Goal: Task Accomplishment & Management: Use online tool/utility

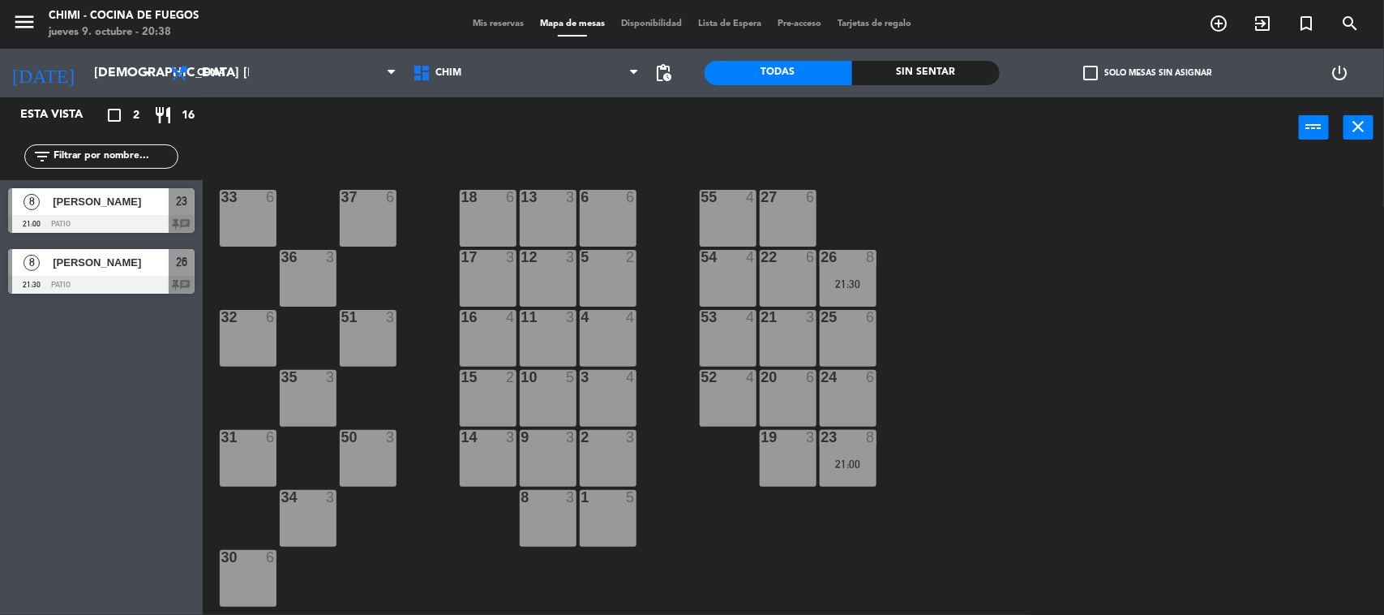
click at [257, 201] on div at bounding box center [247, 197] width 27 height 15
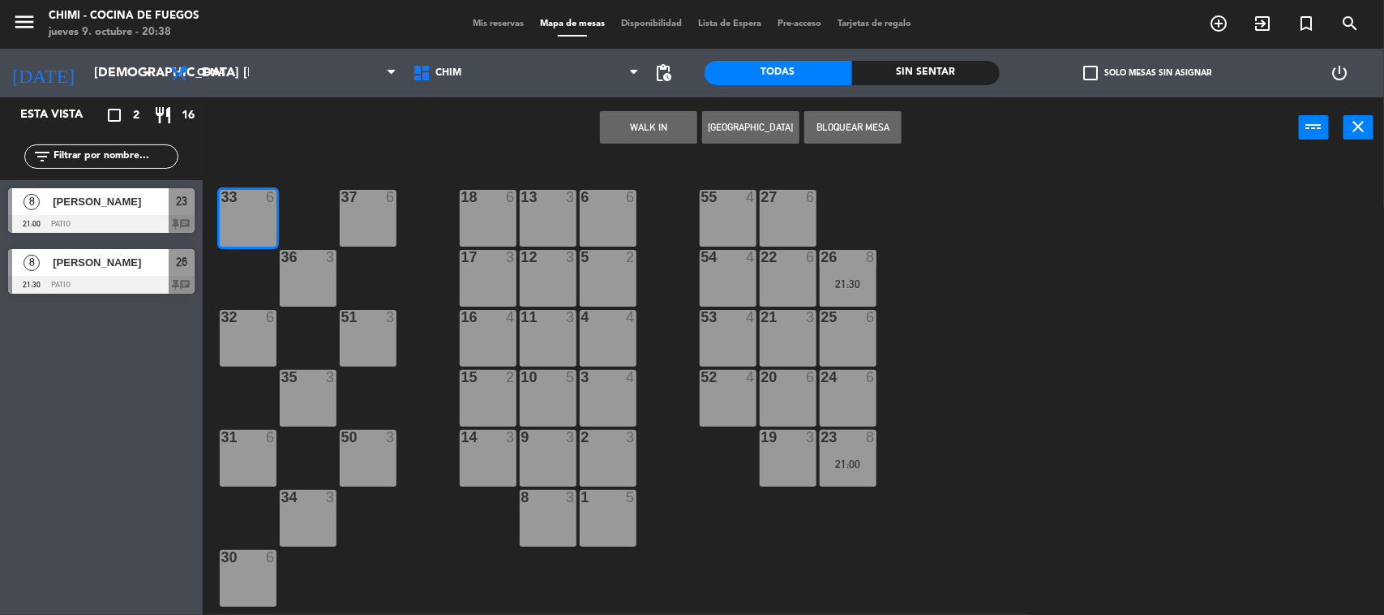
click at [366, 212] on div "37 6" at bounding box center [368, 218] width 57 height 57
click at [858, 131] on button "Bloquear Mesa" at bounding box center [852, 127] width 97 height 32
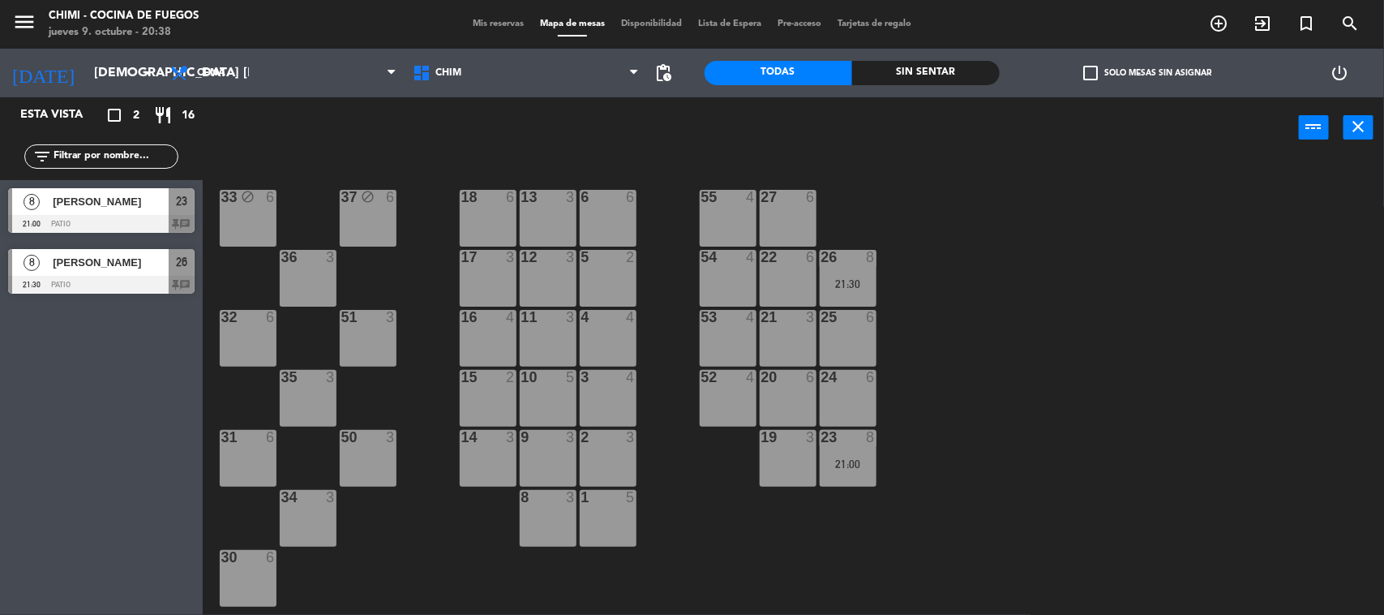
click at [293, 289] on div "36 3" at bounding box center [308, 278] width 57 height 57
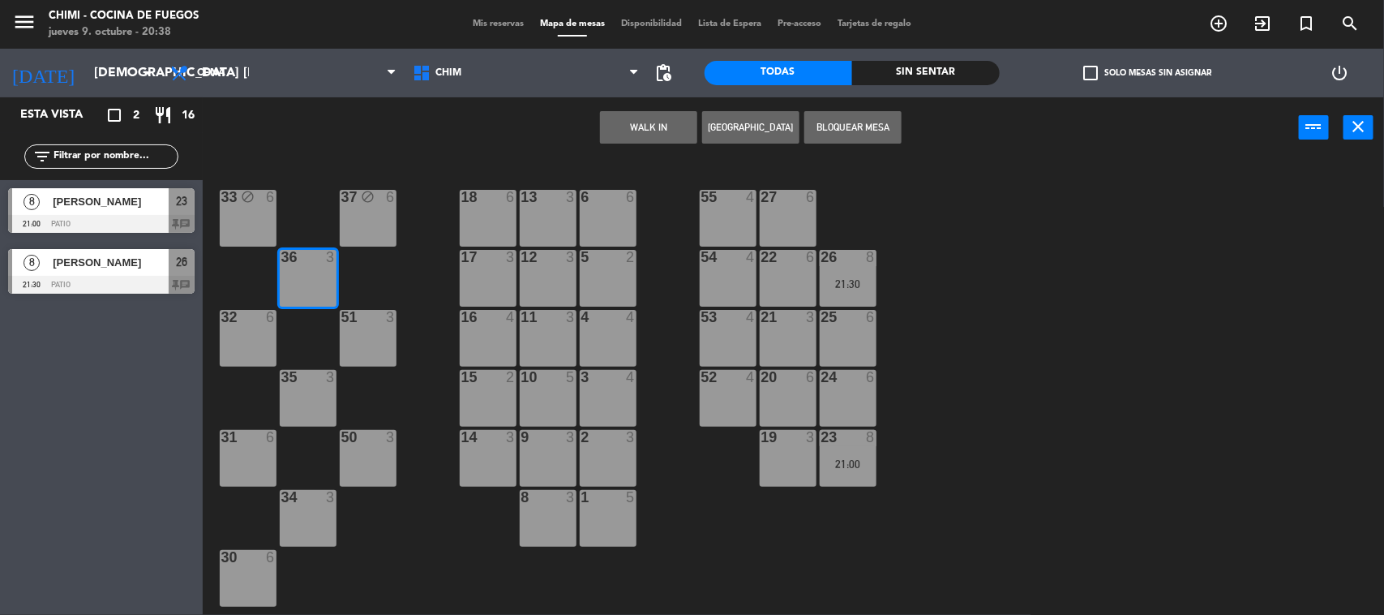
click at [253, 318] on div at bounding box center [247, 317] width 27 height 15
click at [831, 130] on button "Bloquear Mesa" at bounding box center [852, 127] width 97 height 32
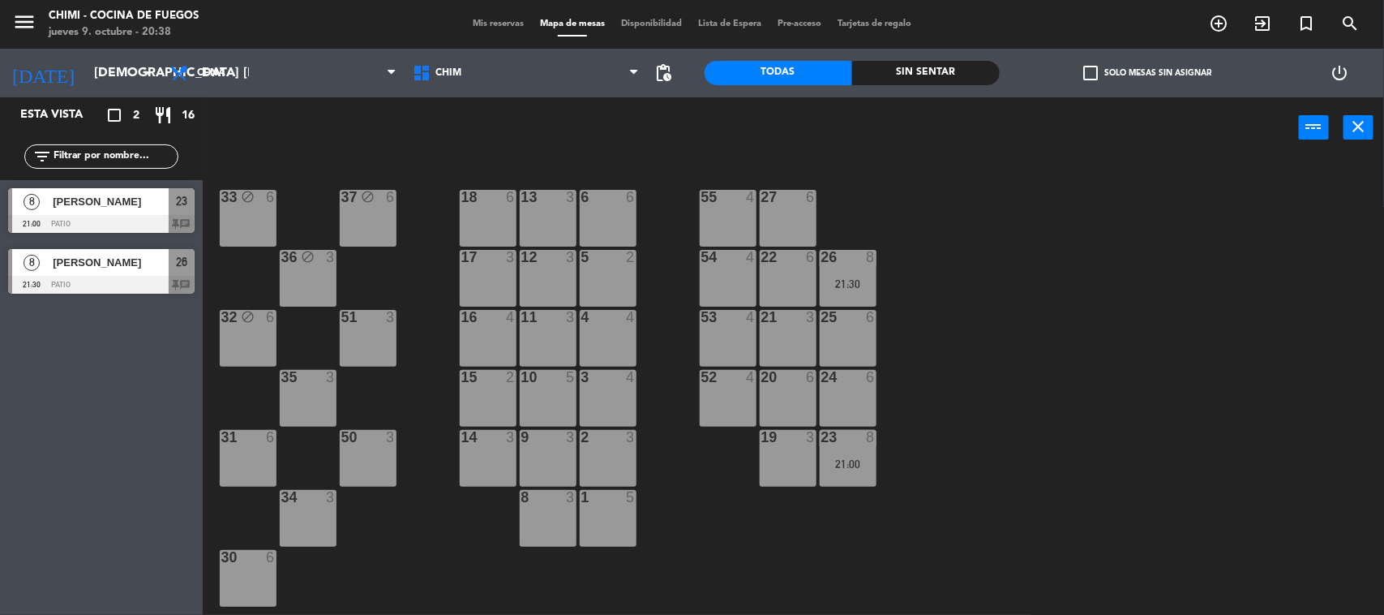
click at [346, 357] on div "51 3" at bounding box center [368, 338] width 57 height 57
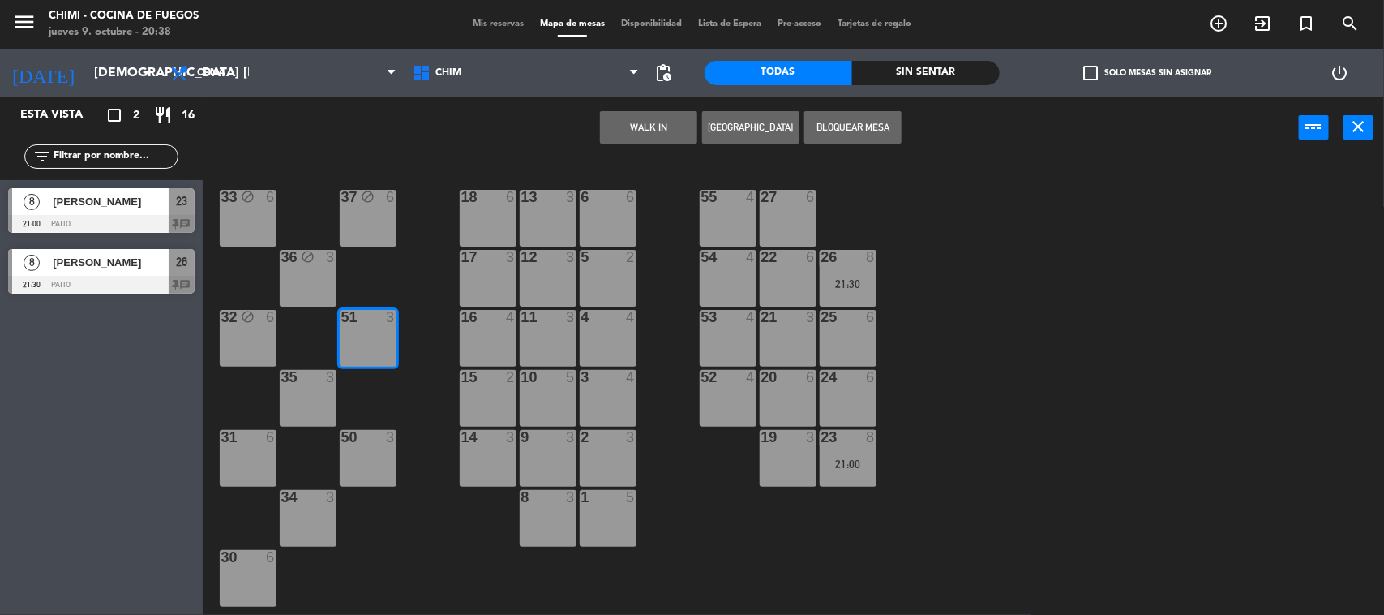
click at [328, 395] on div "35 3" at bounding box center [308, 398] width 57 height 57
click at [833, 130] on button "Bloquear Mesa" at bounding box center [852, 127] width 97 height 32
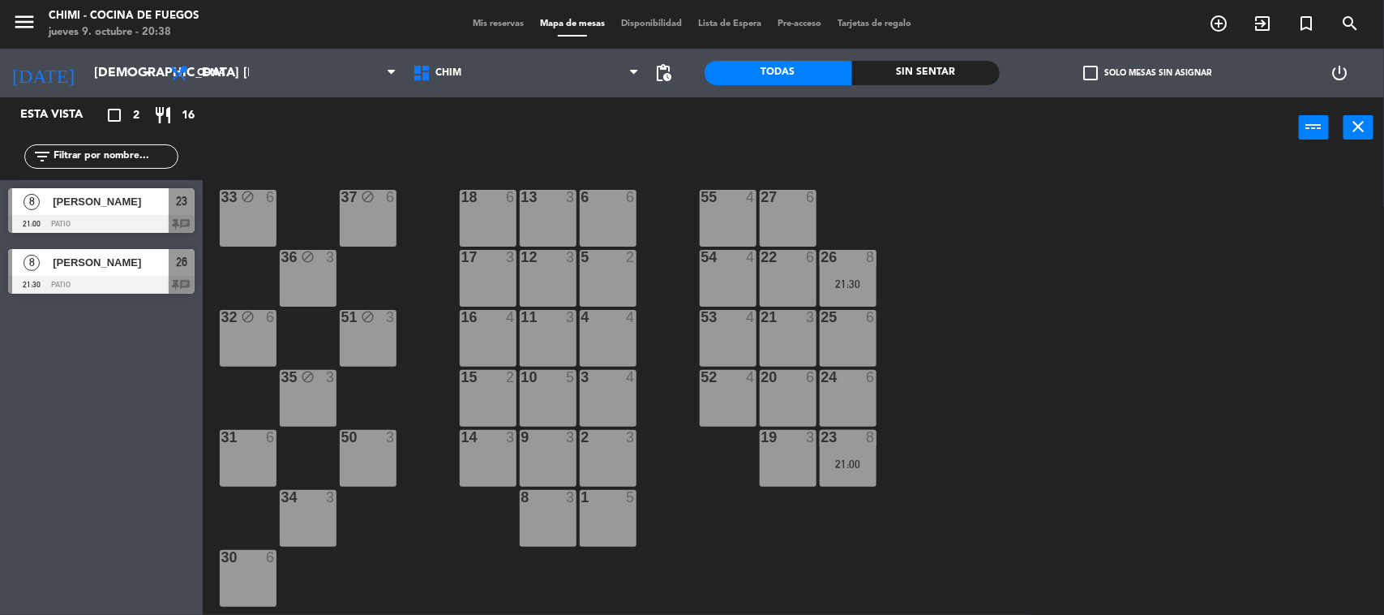
click at [243, 456] on div "31 6" at bounding box center [248, 458] width 57 height 57
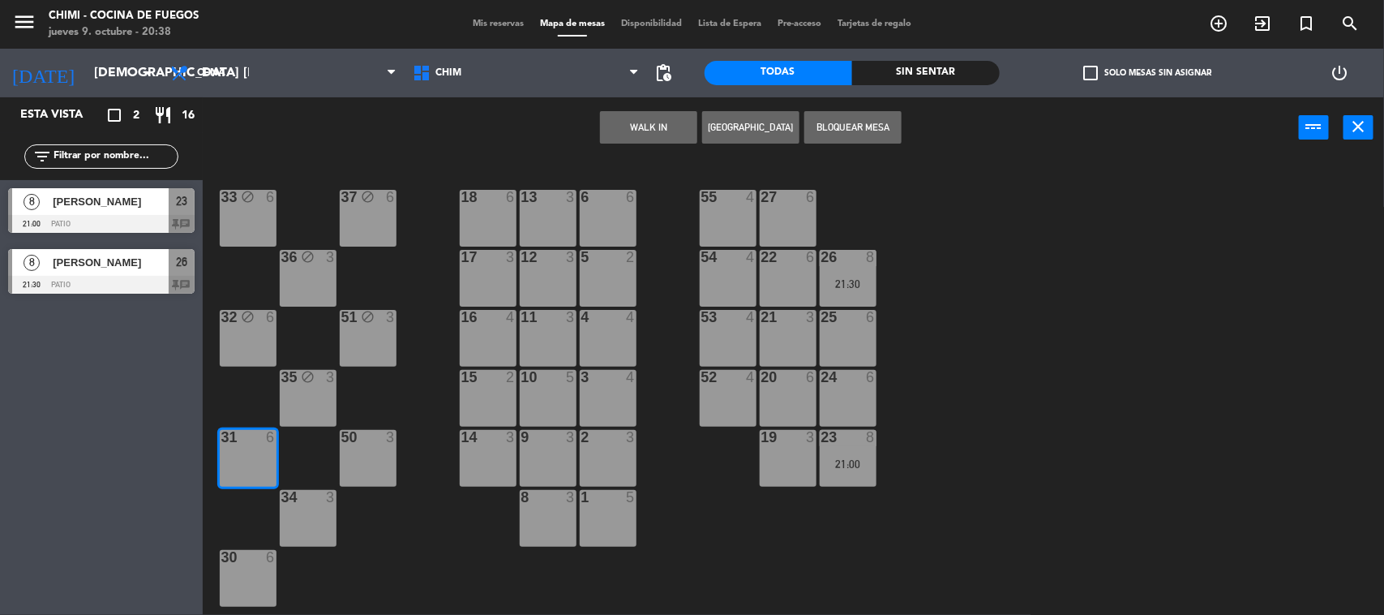
click at [367, 446] on div "50 3" at bounding box center [368, 458] width 57 height 57
click at [831, 124] on button "Bloquear Mesa" at bounding box center [852, 127] width 97 height 32
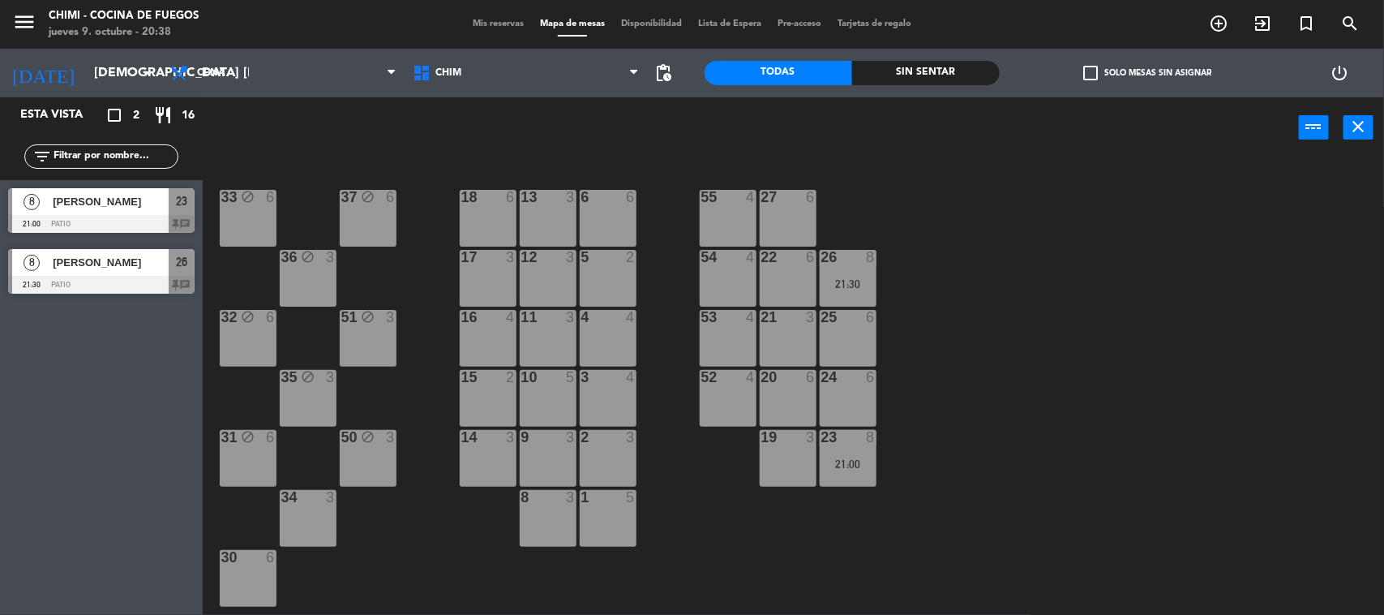
click at [289, 519] on div "34 3" at bounding box center [308, 518] width 57 height 57
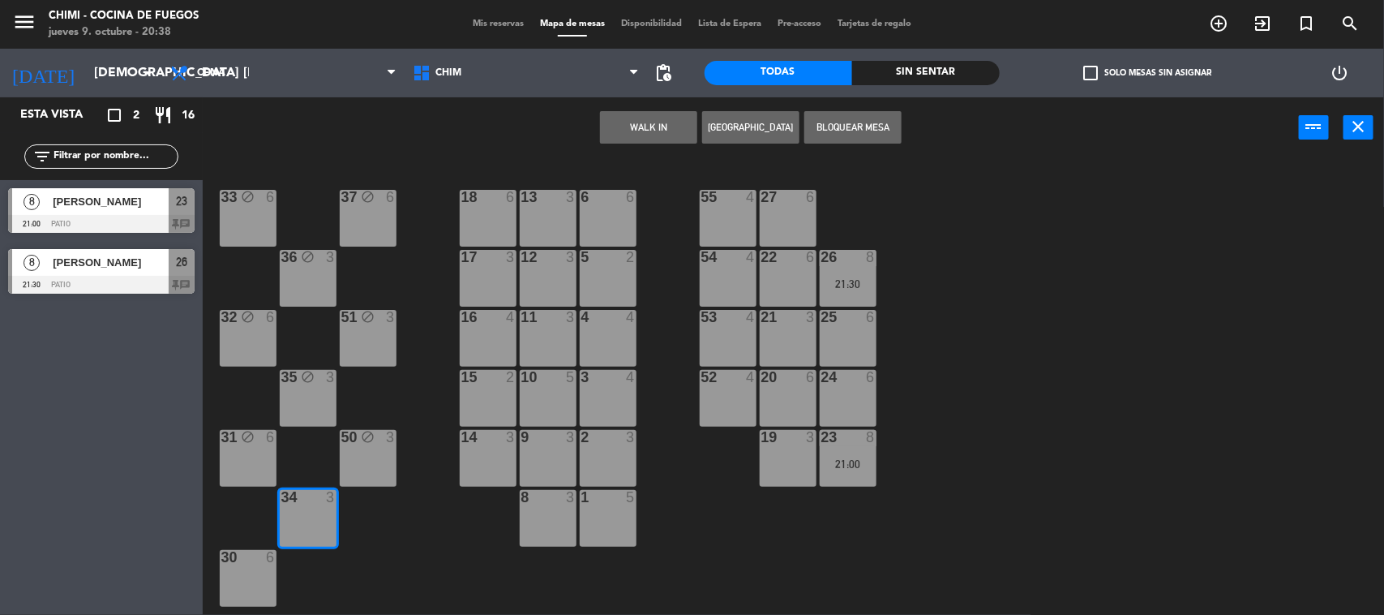
click at [253, 567] on div "30 6" at bounding box center [248, 578] width 57 height 57
click at [859, 126] on button "Bloquear Mesa" at bounding box center [852, 127] width 97 height 32
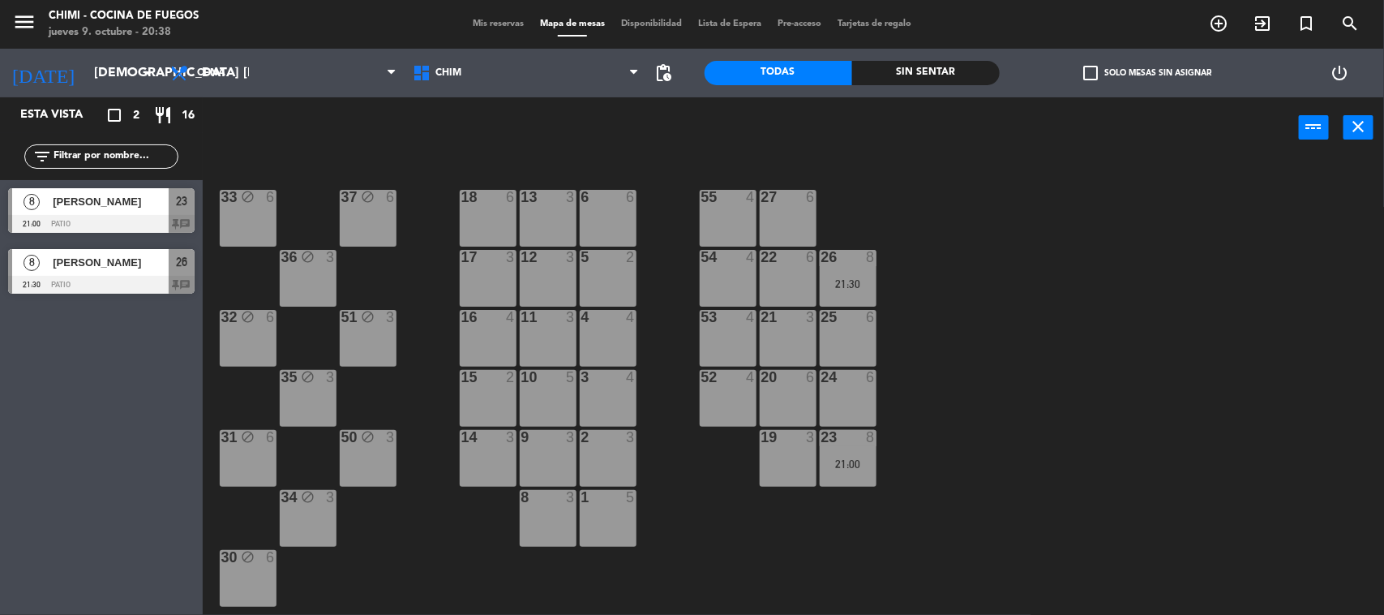
click at [739, 229] on div "55 4" at bounding box center [728, 218] width 57 height 57
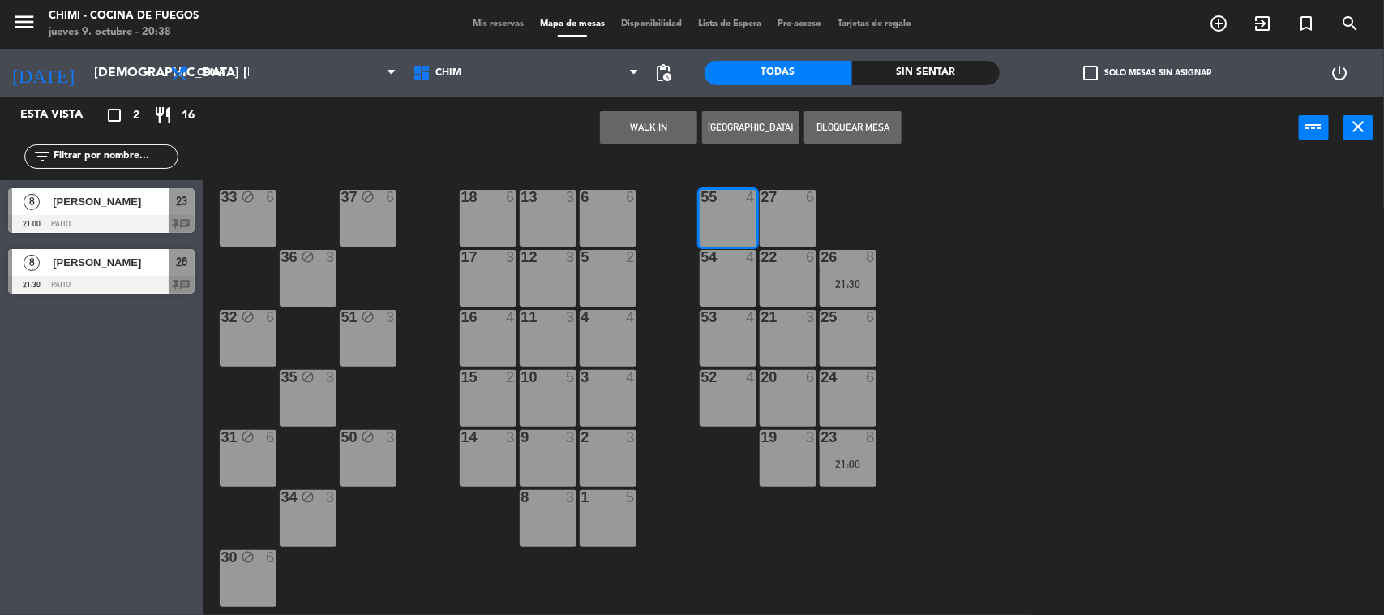
click at [766, 228] on div "27 6" at bounding box center [788, 218] width 57 height 57
click at [897, 131] on button "Bloquear Mesa" at bounding box center [852, 127] width 97 height 32
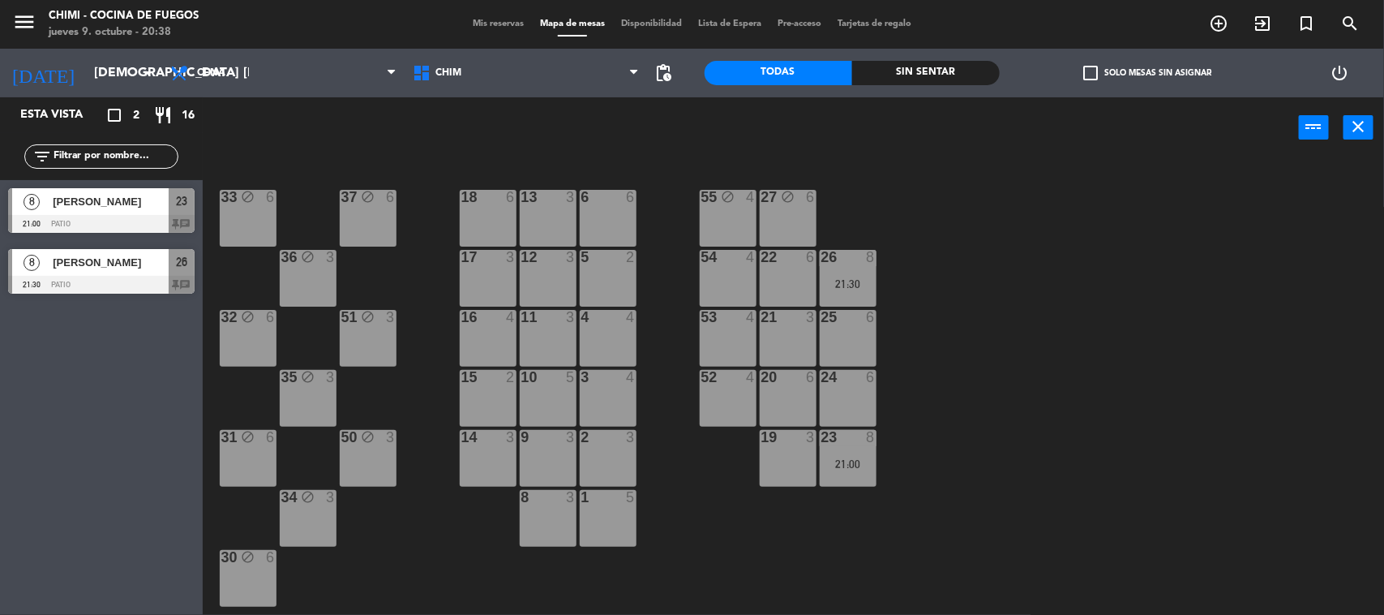
click at [728, 281] on div "54 4" at bounding box center [728, 278] width 57 height 57
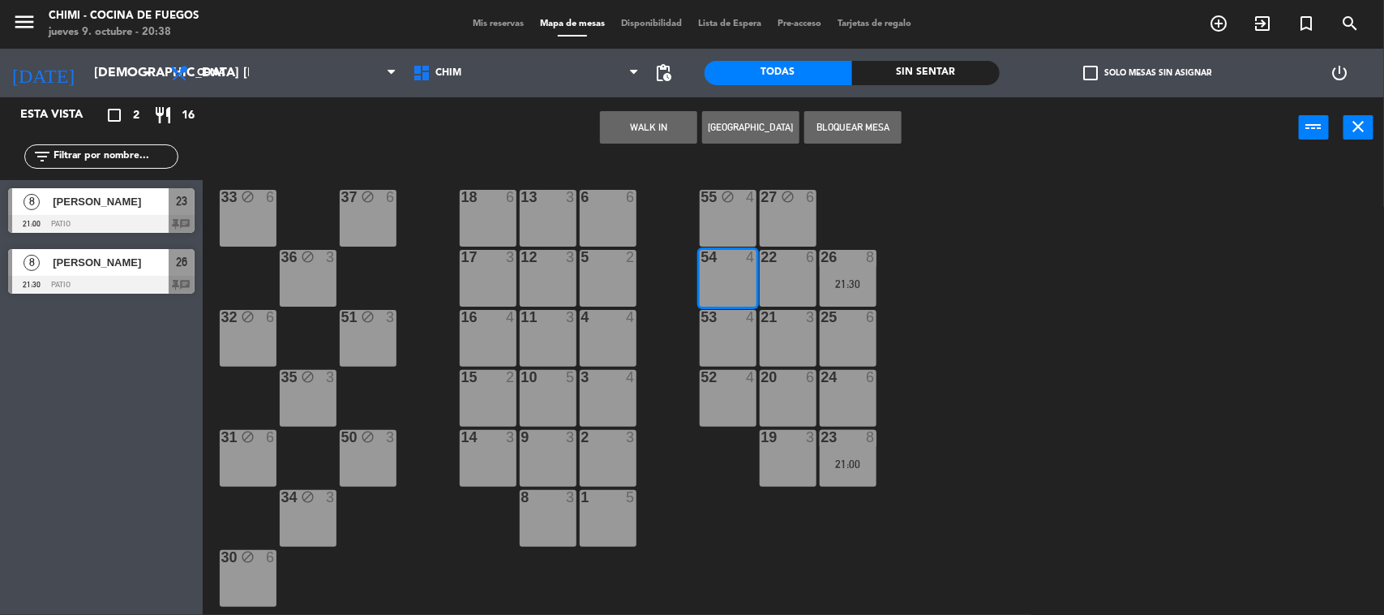
click at [771, 289] on div "22 6" at bounding box center [788, 278] width 57 height 57
click at [851, 134] on button "Bloquear Mesa" at bounding box center [852, 127] width 97 height 32
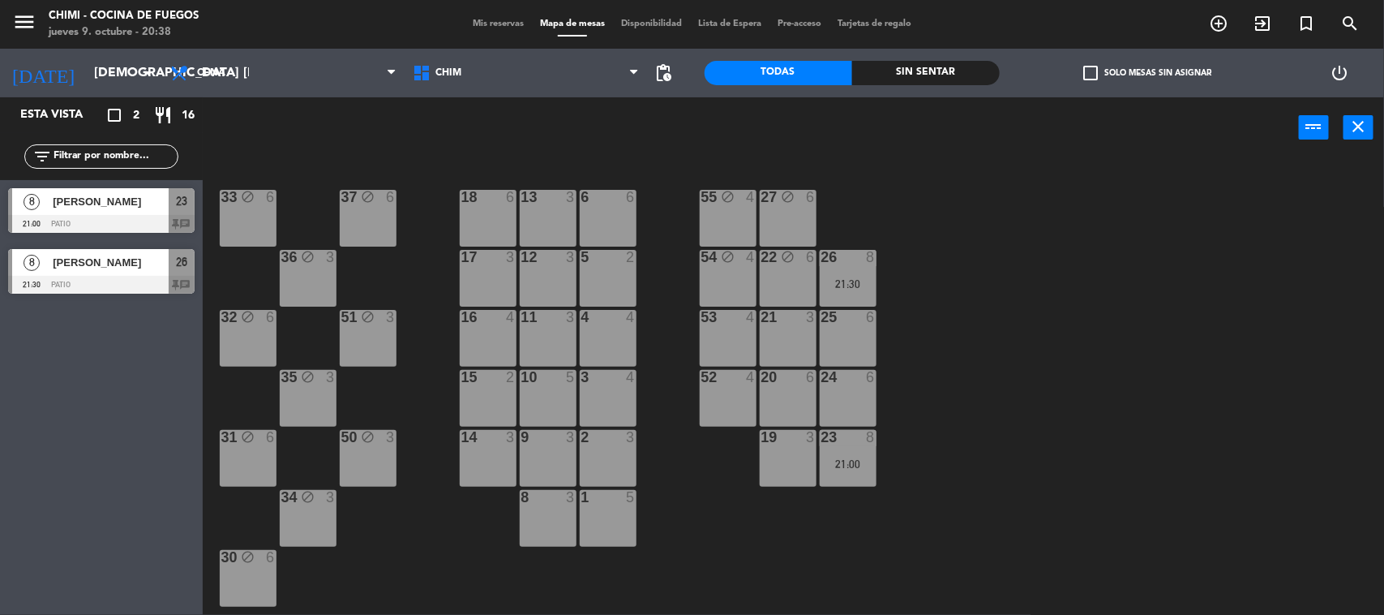
click at [720, 316] on div at bounding box center [727, 317] width 27 height 15
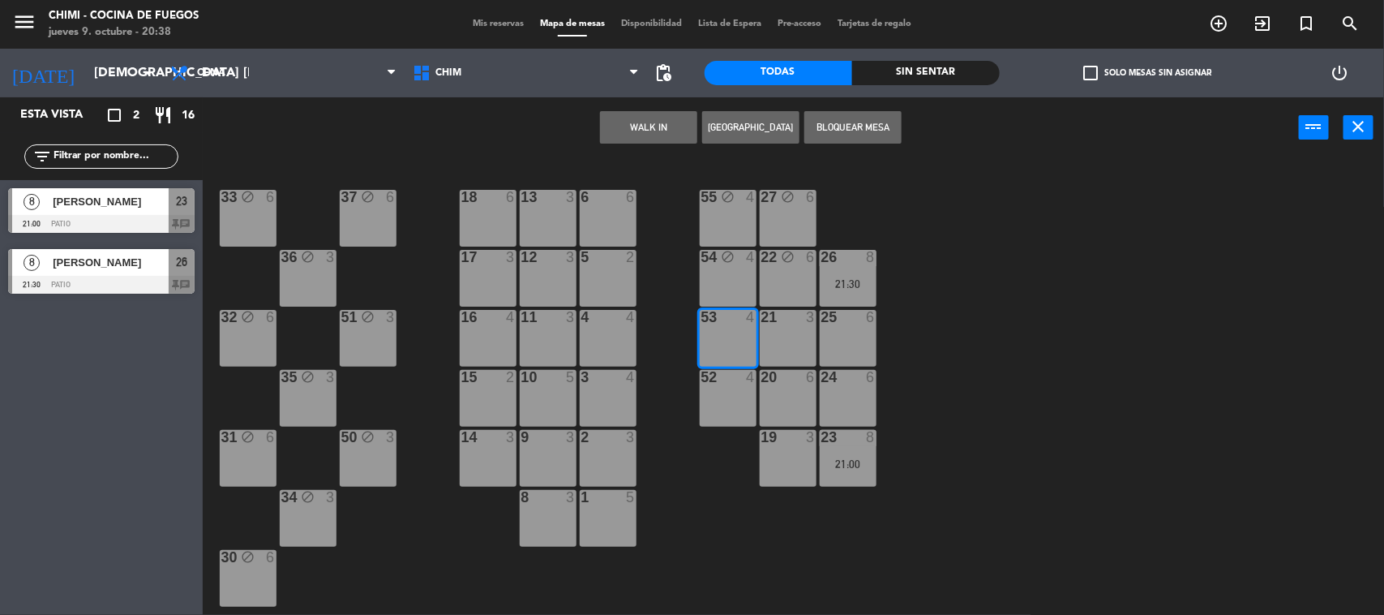
click at [771, 335] on div "21 3" at bounding box center [788, 338] width 57 height 57
click at [823, 330] on div "25 6" at bounding box center [848, 338] width 57 height 57
click at [873, 128] on button "Bloquear Mesa" at bounding box center [852, 127] width 97 height 32
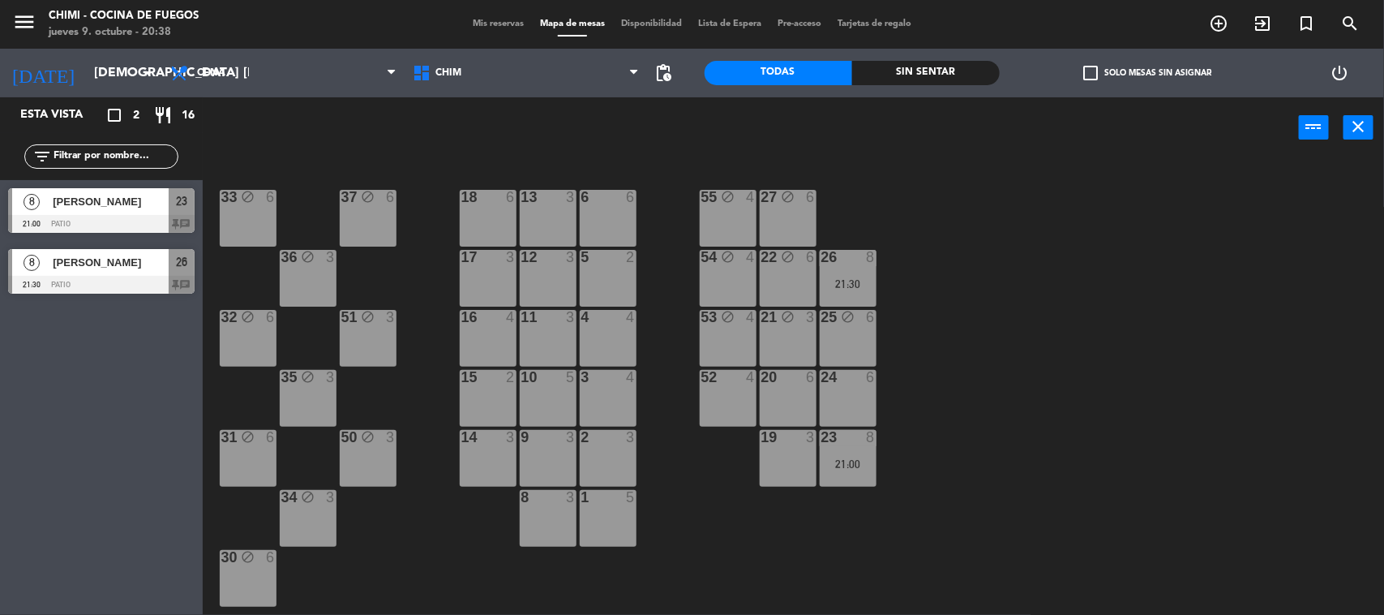
click at [836, 403] on div "24 6" at bounding box center [848, 398] width 57 height 57
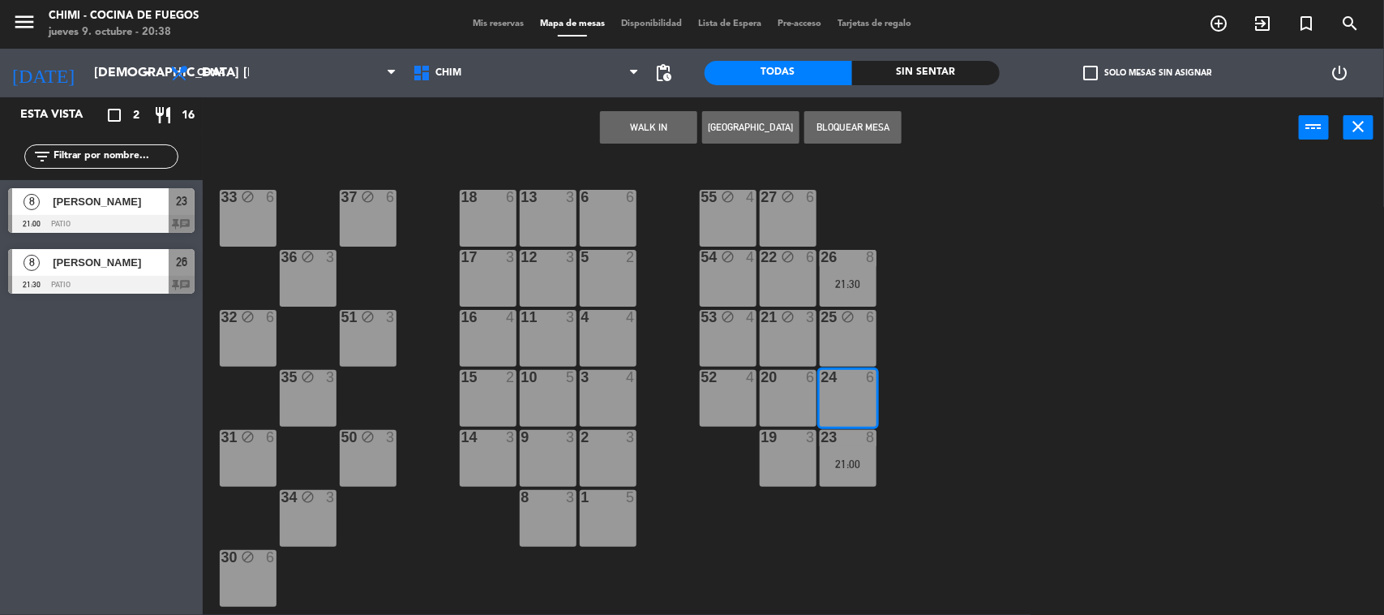
click at [773, 412] on div "20 6" at bounding box center [788, 398] width 57 height 57
click at [748, 407] on div "52 4" at bounding box center [728, 398] width 57 height 57
click at [870, 124] on button "Bloquear Mesa" at bounding box center [852, 127] width 97 height 32
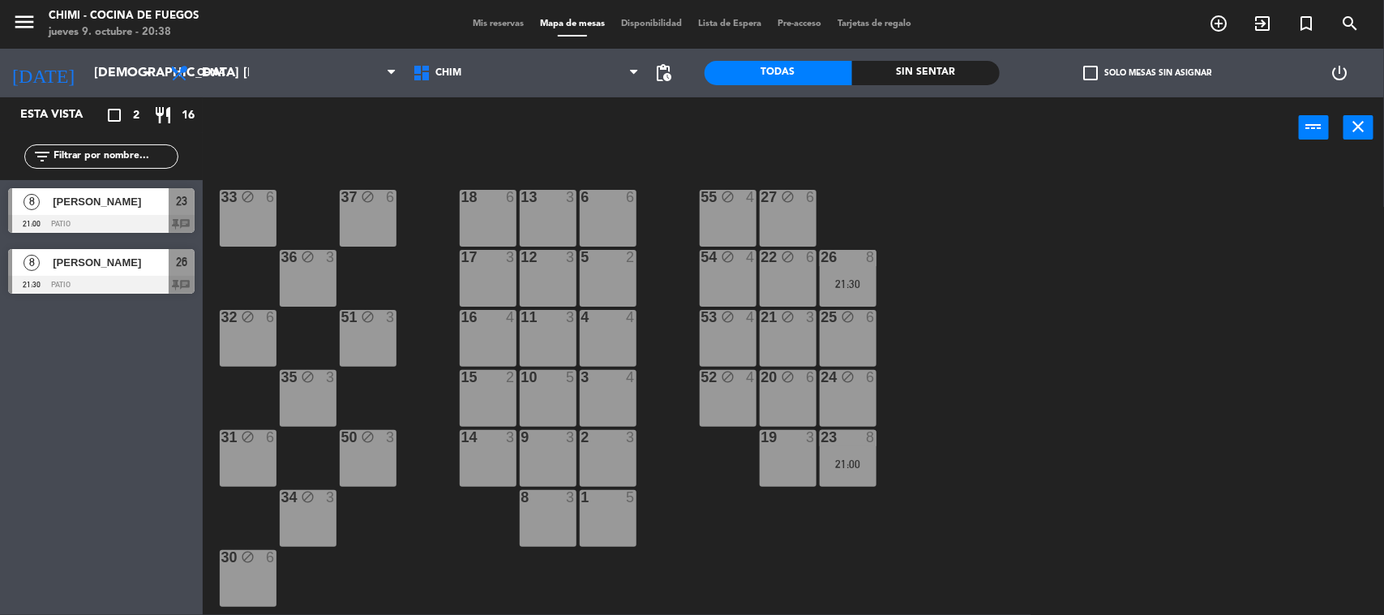
click at [792, 435] on div at bounding box center [787, 437] width 27 height 15
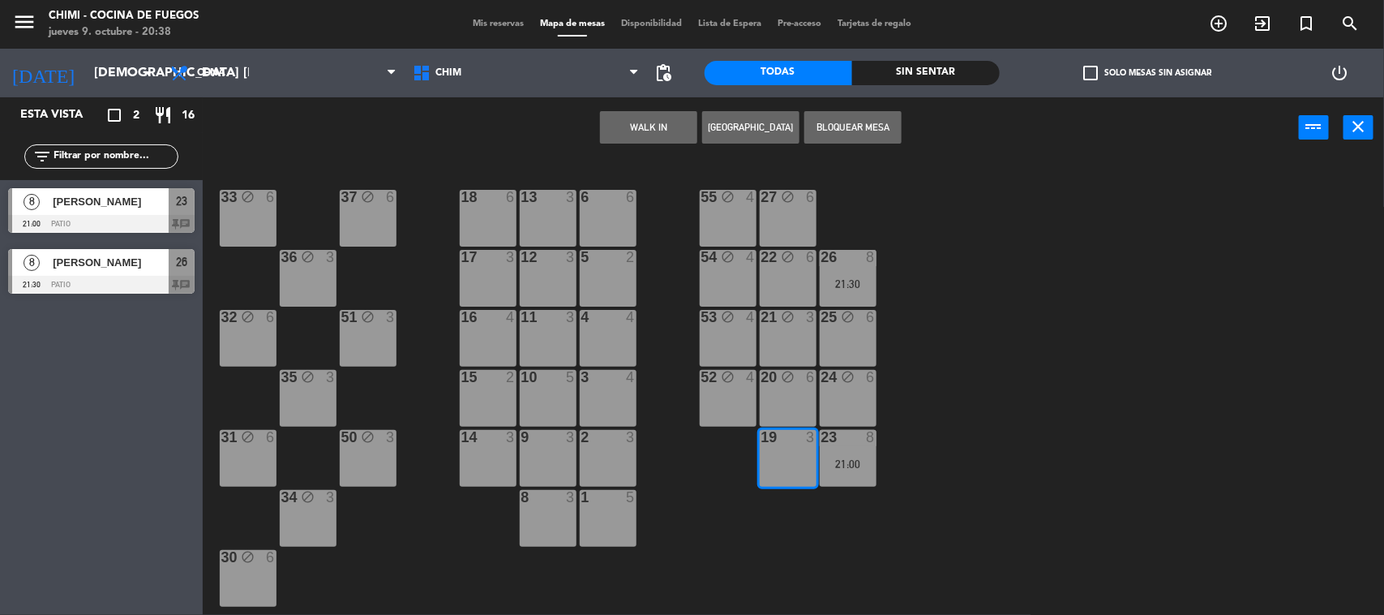
click at [886, 124] on button "Bloquear Mesa" at bounding box center [852, 127] width 97 height 32
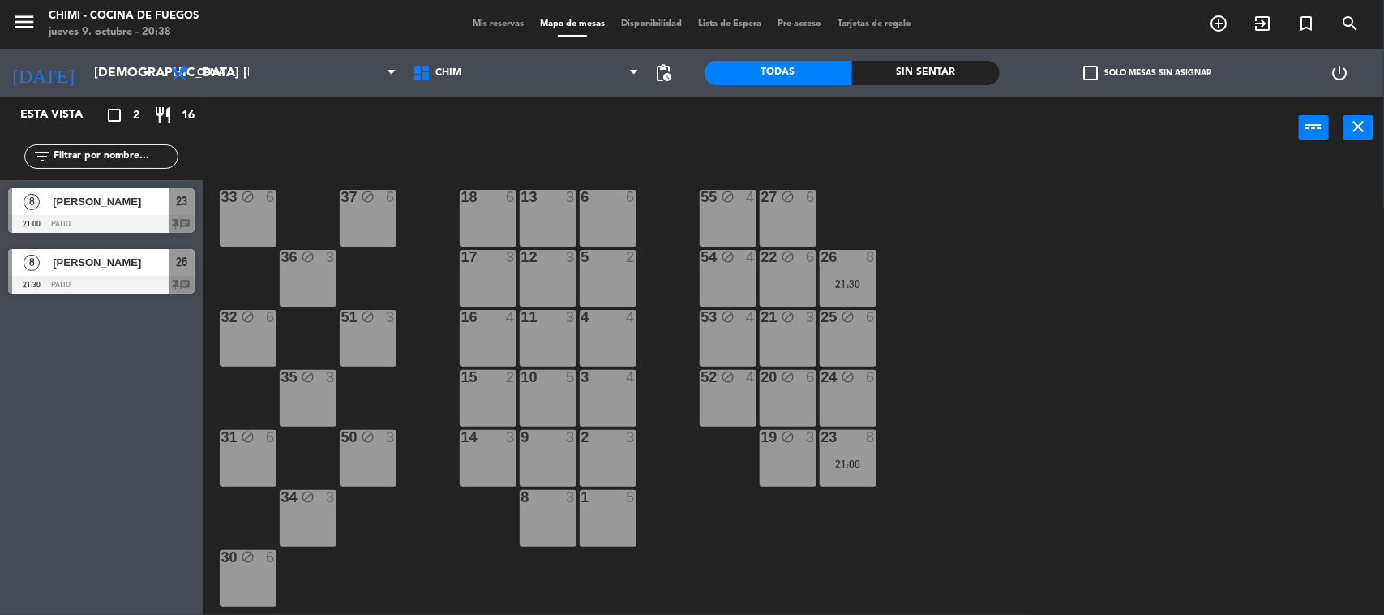
click at [485, 236] on div "18 6" at bounding box center [488, 218] width 57 height 57
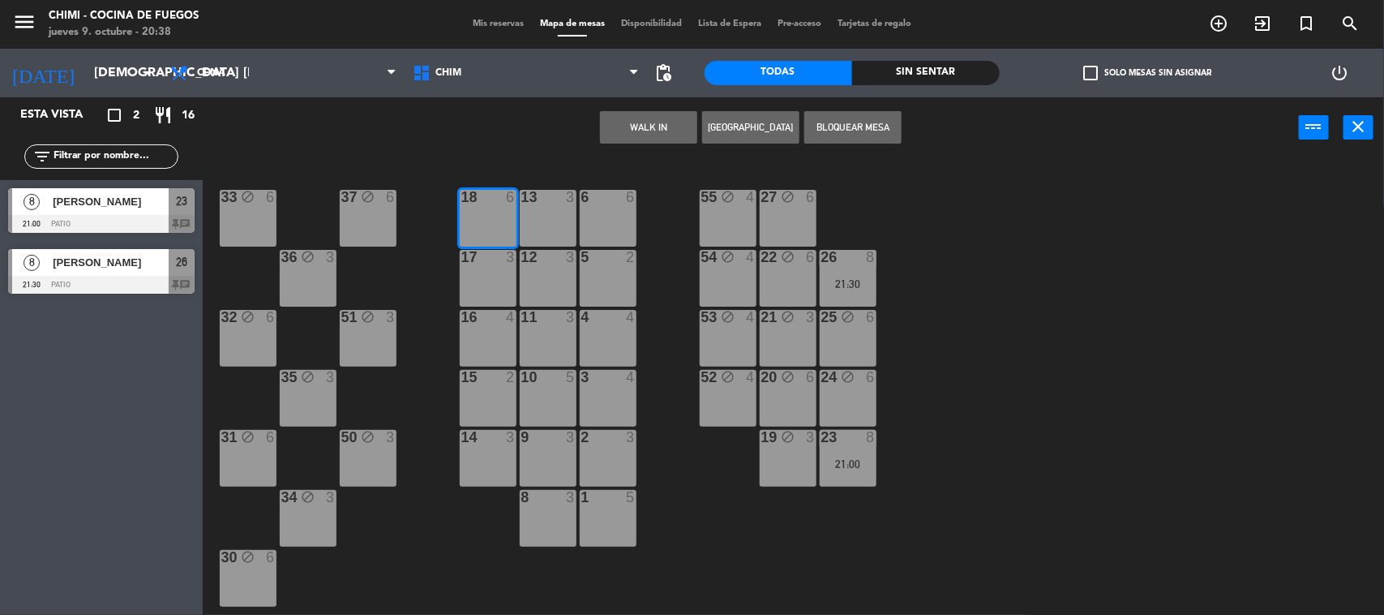
click at [582, 221] on div "6 6" at bounding box center [608, 218] width 57 height 57
click at [865, 118] on button "Bloquear Mesa" at bounding box center [852, 127] width 97 height 32
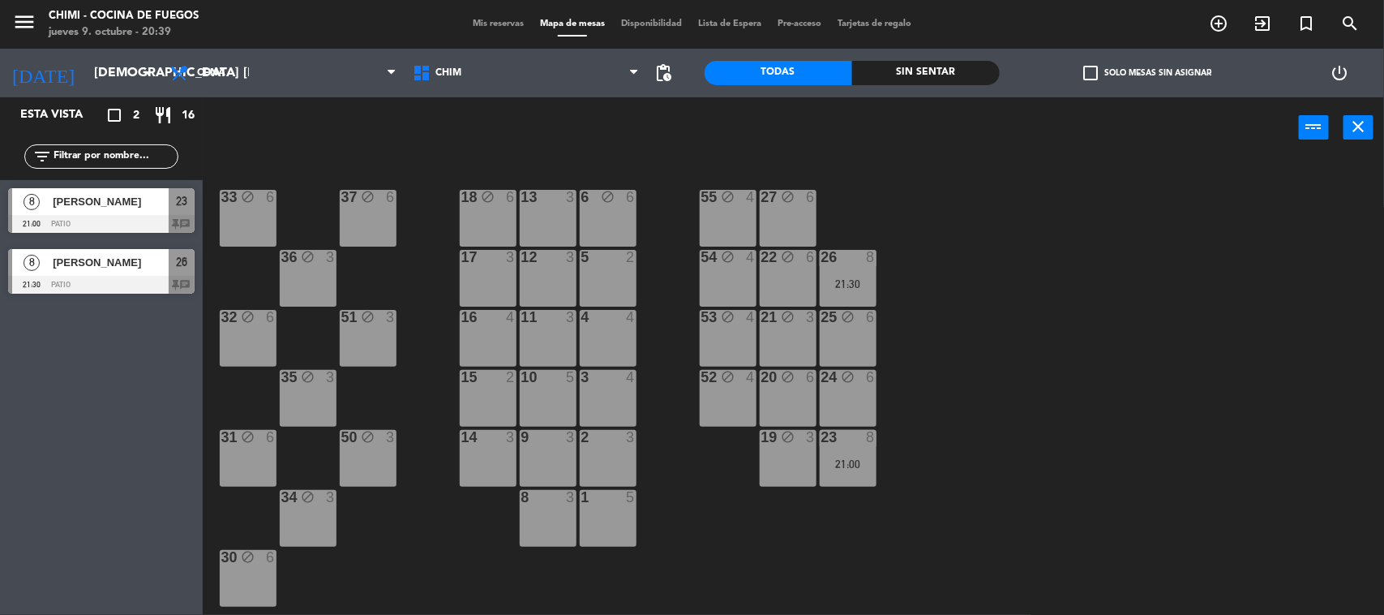
click at [551, 227] on div "13 3" at bounding box center [548, 218] width 57 height 57
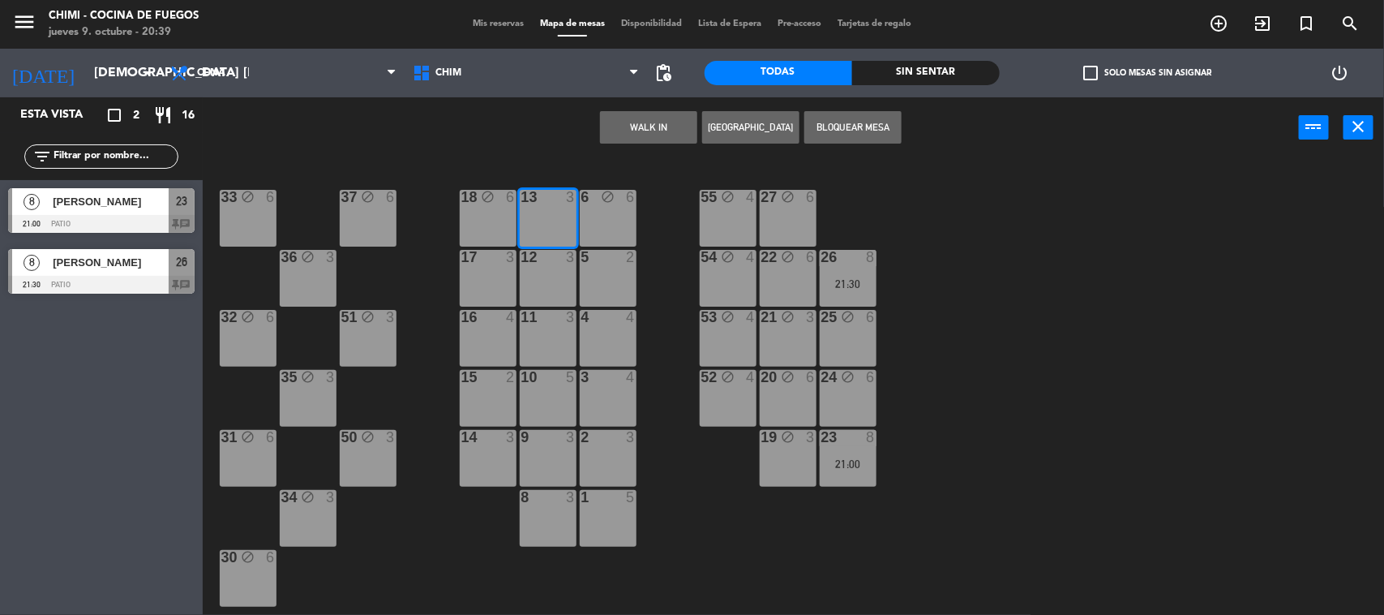
click at [479, 281] on div "17 3" at bounding box center [488, 278] width 57 height 57
click at [837, 126] on button "Bloquear Mesa" at bounding box center [852, 127] width 97 height 32
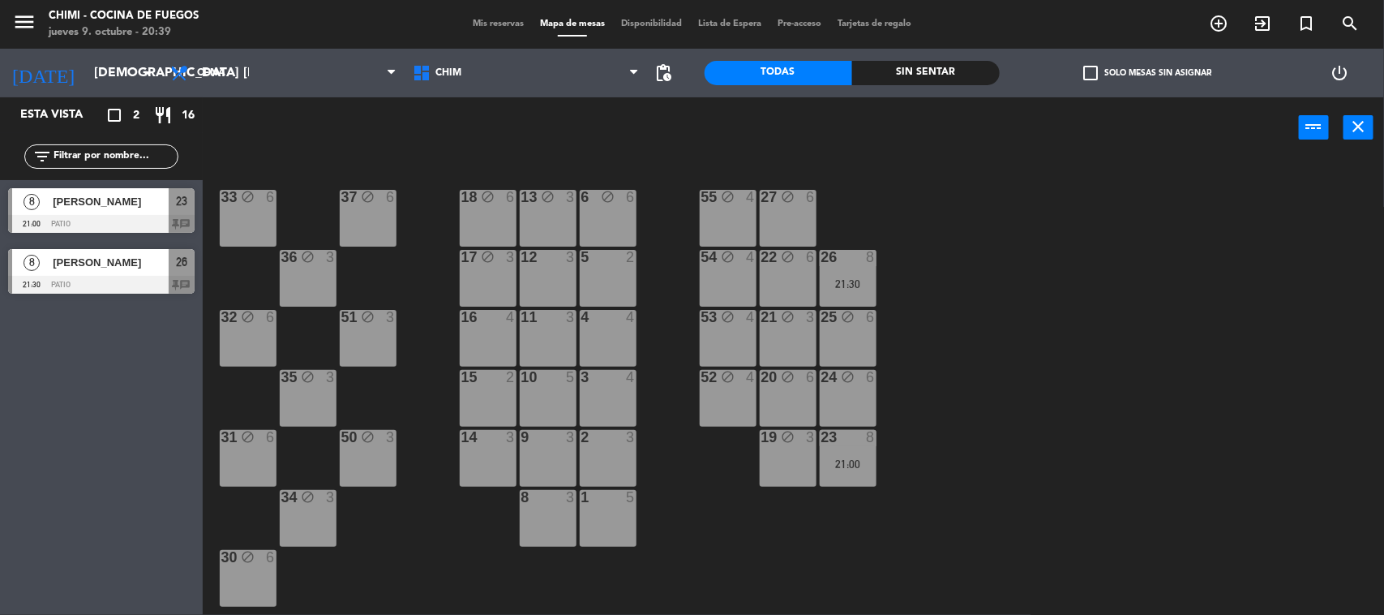
click at [560, 290] on div "12 3" at bounding box center [548, 278] width 57 height 57
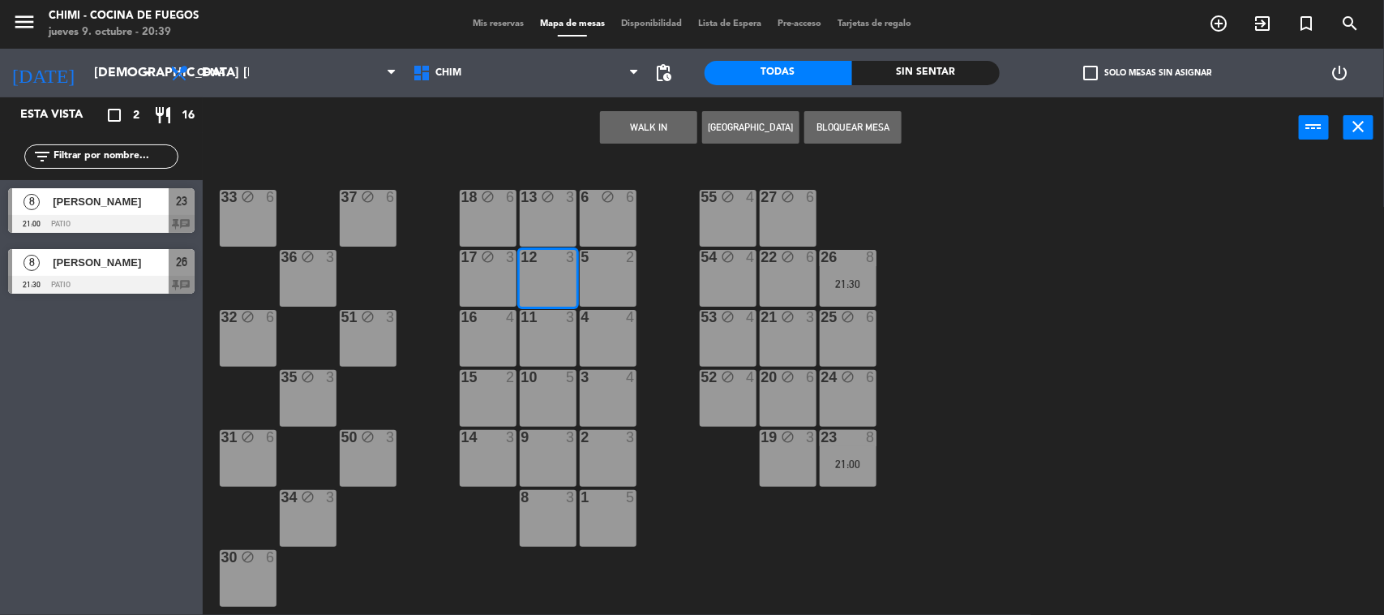
click at [616, 281] on div "5 2" at bounding box center [608, 278] width 57 height 57
click at [852, 123] on button "Bloquear Mesa" at bounding box center [852, 127] width 97 height 32
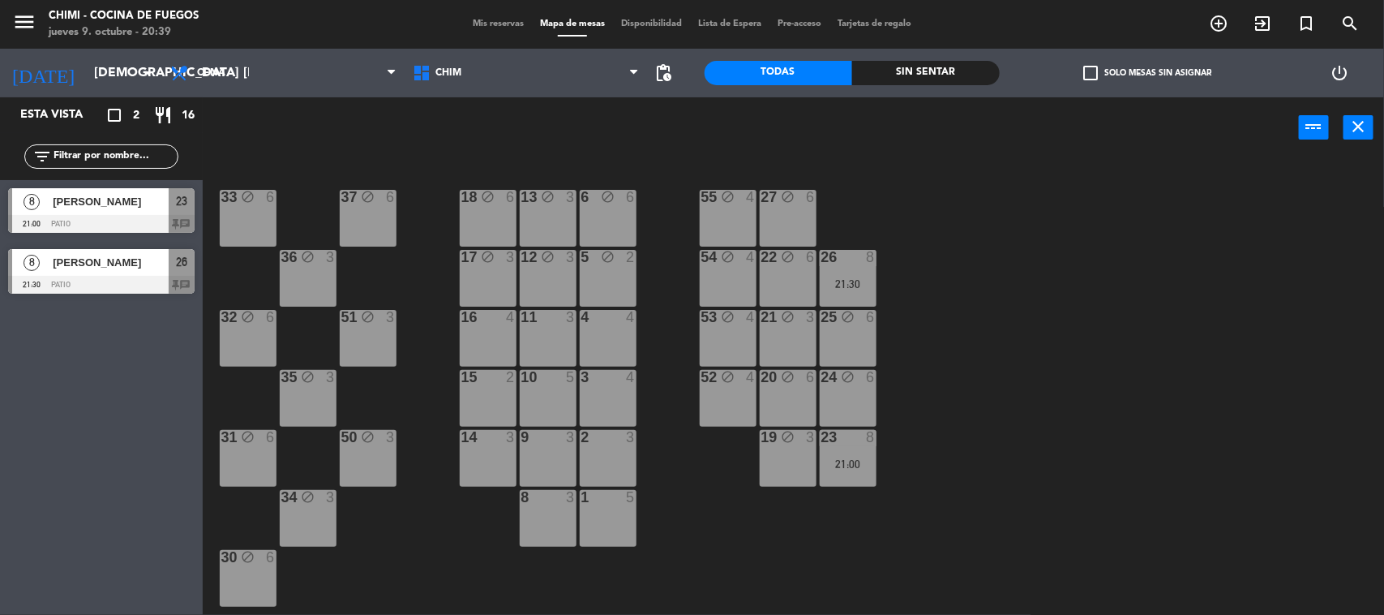
click at [495, 331] on div "16 4" at bounding box center [488, 338] width 57 height 57
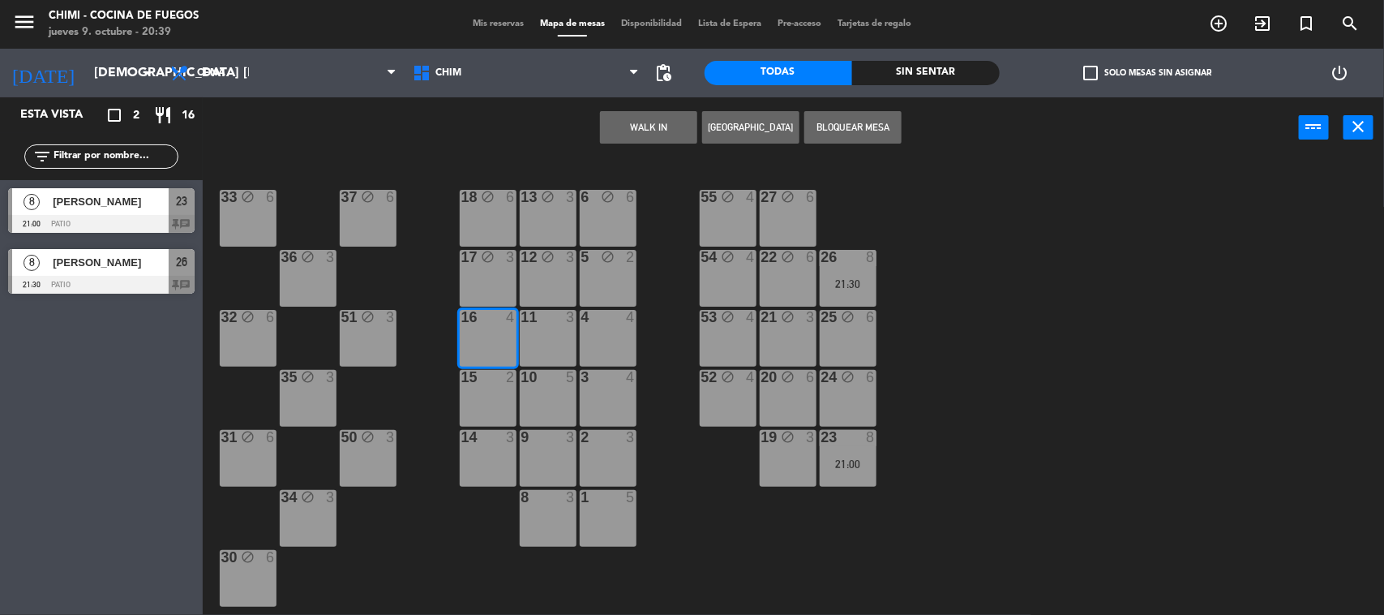
click at [541, 338] on div "11 3" at bounding box center [548, 338] width 57 height 57
click at [585, 333] on div "4 4" at bounding box center [608, 338] width 57 height 57
click at [906, 108] on div "WALK IN [GEOGRAPHIC_DATA] Bloquear Mesa power_input close" at bounding box center [751, 128] width 1096 height 62
click at [888, 114] on button "Bloquear Mesa" at bounding box center [852, 127] width 97 height 32
